Goal: Browse casually

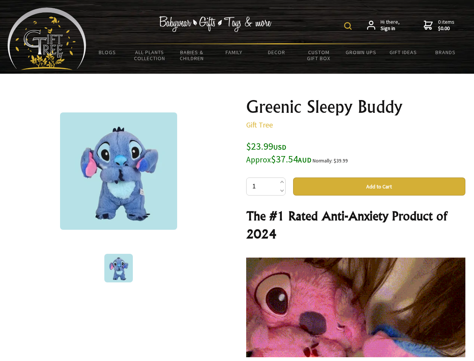
click at [349, 26] on img at bounding box center [348, 26] width 8 height 8
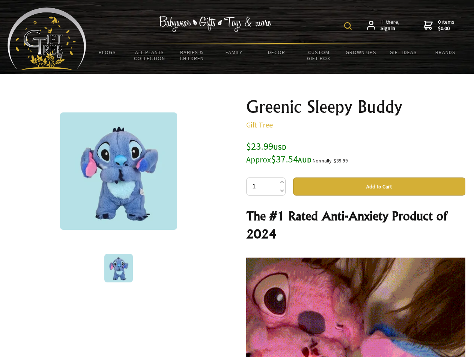
click at [119, 171] on img at bounding box center [118, 170] width 117 height 117
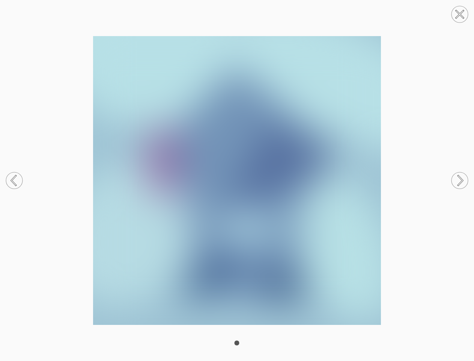
click at [379, 186] on img at bounding box center [237, 180] width 474 height 288
